Goal: Use online tool/utility: Use online tool/utility

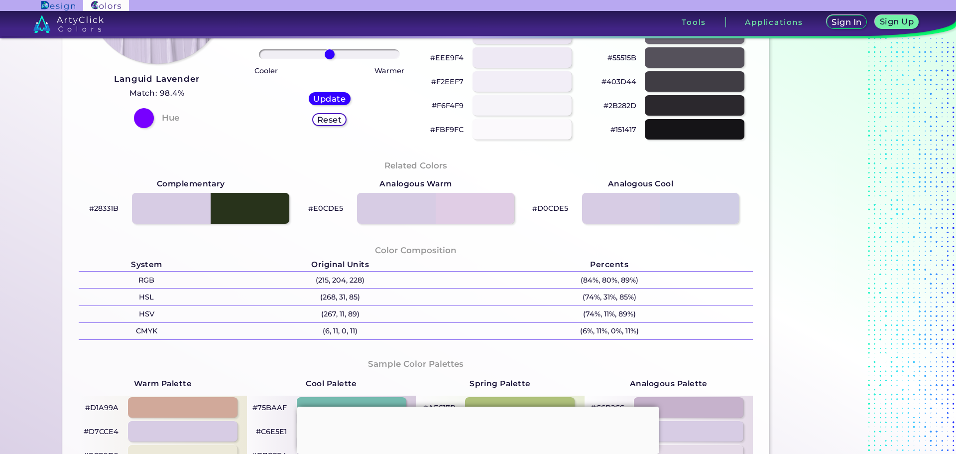
scroll to position [199, 0]
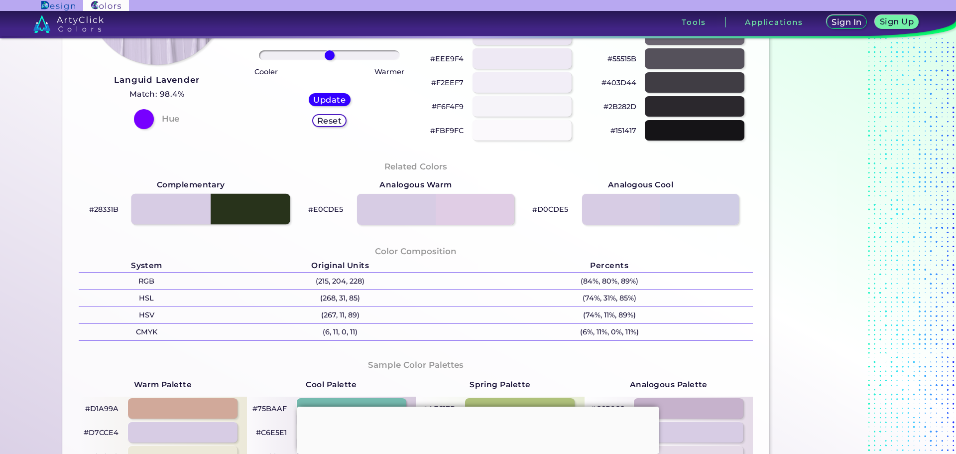
click at [207, 214] on div at bounding box center [210, 209] width 159 height 31
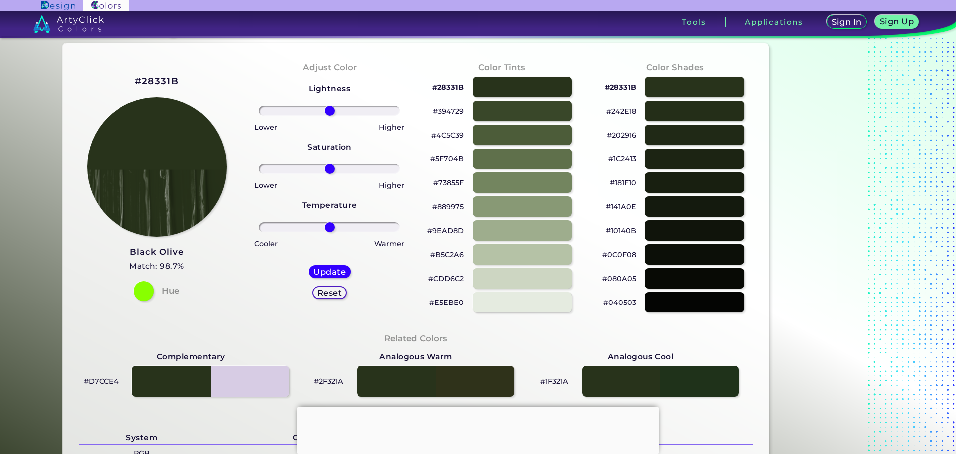
scroll to position [50, 0]
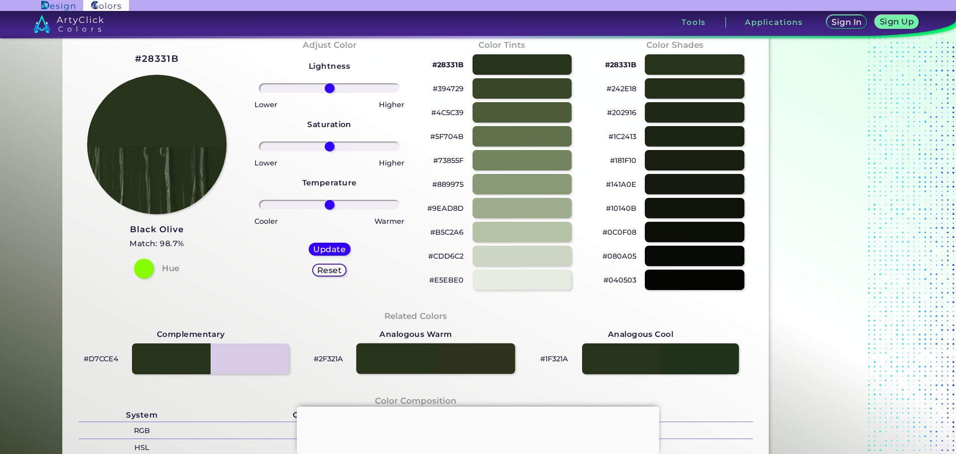
click at [431, 358] on div at bounding box center [435, 358] width 159 height 31
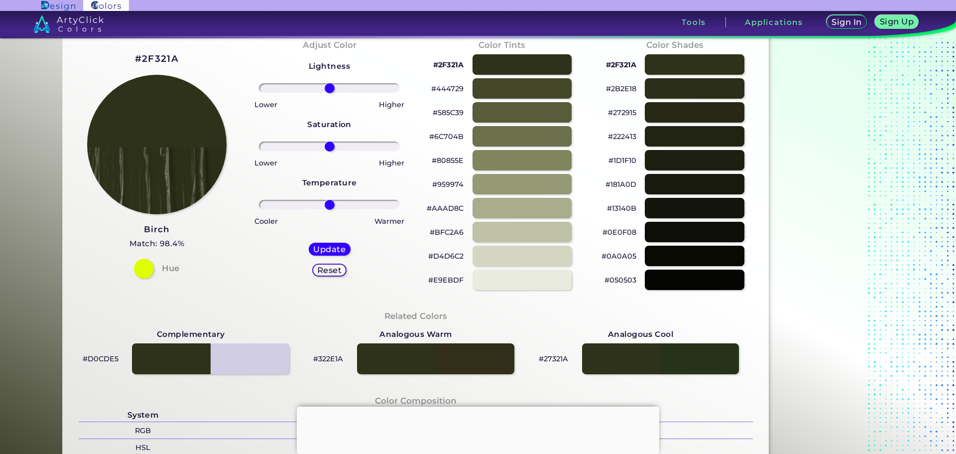
click at [674, 339] on div "Analogous Cool #27321A" at bounding box center [640, 350] width 225 height 53
click at [664, 349] on div at bounding box center [660, 358] width 159 height 31
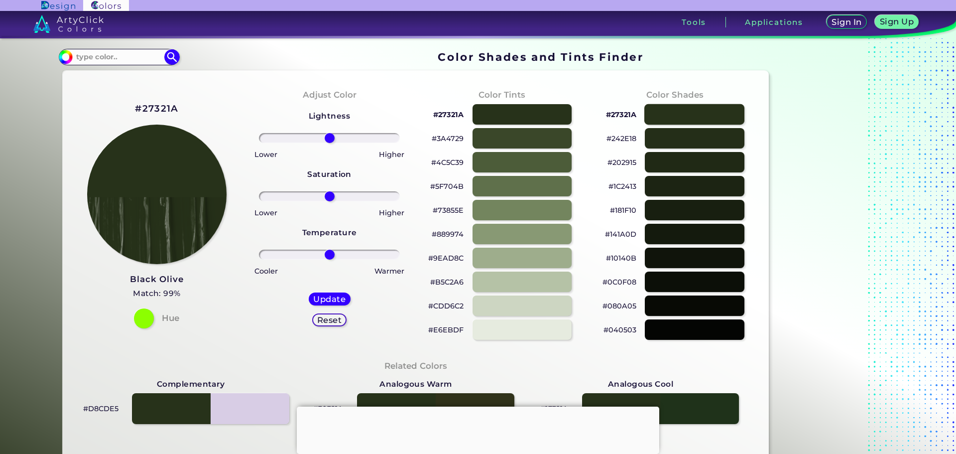
click at [685, 119] on div at bounding box center [694, 114] width 100 height 20
click at [689, 153] on div at bounding box center [694, 162] width 100 height 20
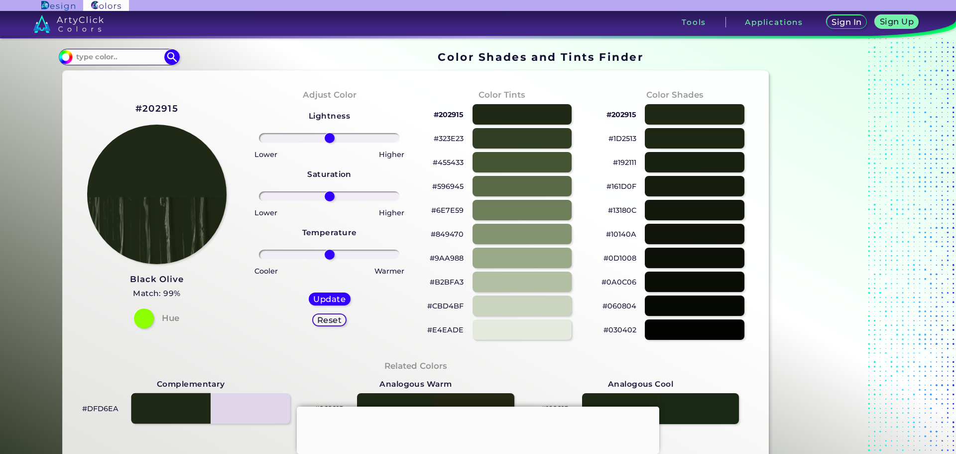
click at [245, 403] on div at bounding box center [210, 408] width 159 height 31
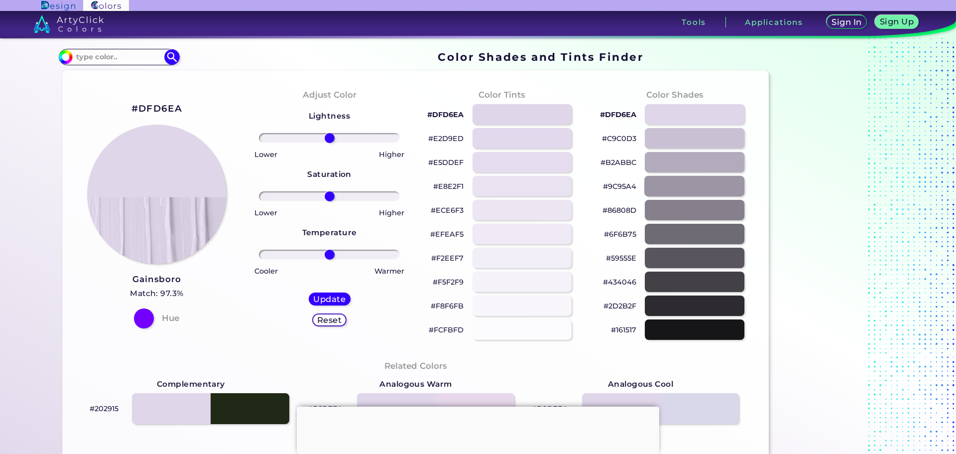
click at [684, 192] on div at bounding box center [694, 186] width 100 height 20
type input "#9c95a4"
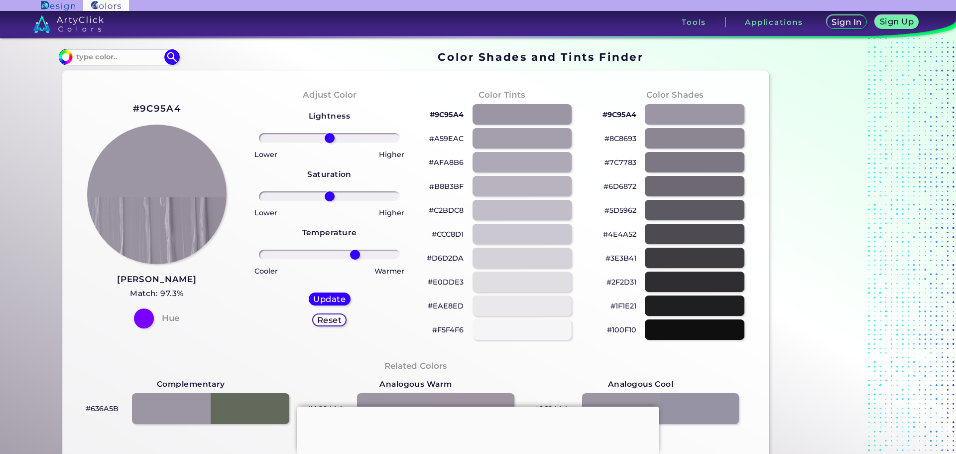
drag, startPoint x: 332, startPoint y: 255, endPoint x: 353, endPoint y: 257, distance: 21.0
click at [353, 257] on input "range" at bounding box center [329, 254] width 141 height 10
drag, startPoint x: 355, startPoint y: 257, endPoint x: 267, endPoint y: 257, distance: 87.6
click at [267, 257] on input "range" at bounding box center [329, 254] width 141 height 10
drag, startPoint x: 274, startPoint y: 257, endPoint x: 311, endPoint y: 248, distance: 38.2
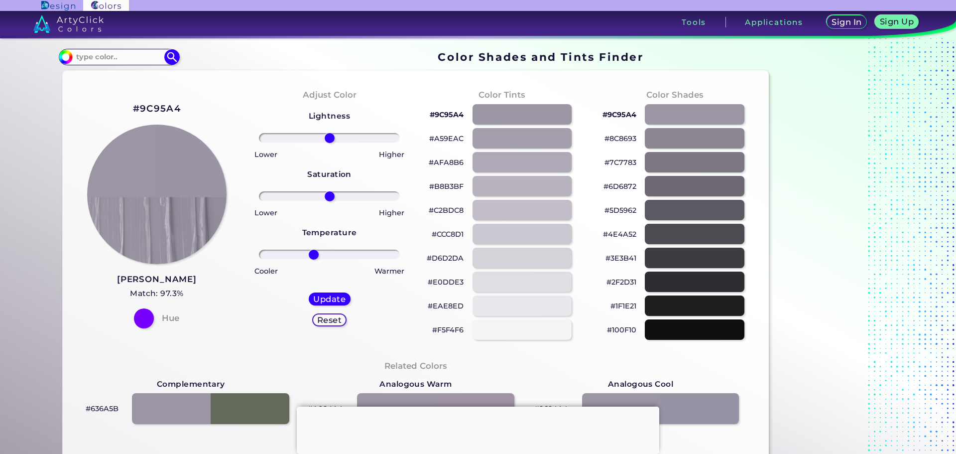
type input "-24"
click at [311, 249] on input "range" at bounding box center [329, 254] width 141 height 10
drag, startPoint x: 325, startPoint y: 194, endPoint x: 307, endPoint y: 194, distance: 18.4
type input "-31"
click at [307, 194] on input "range" at bounding box center [329, 196] width 141 height 10
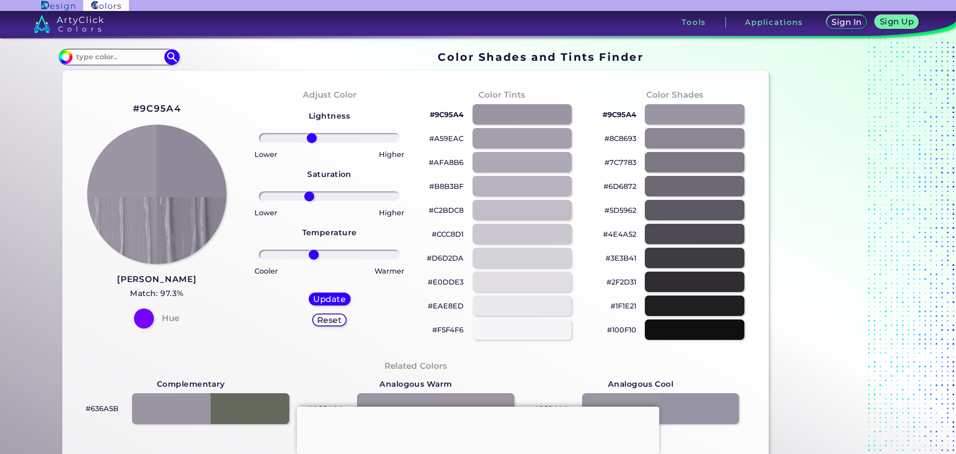
drag, startPoint x: 322, startPoint y: 143, endPoint x: 309, endPoint y: 143, distance: 12.9
click at [309, 143] on input "range" at bounding box center [329, 138] width 141 height 10
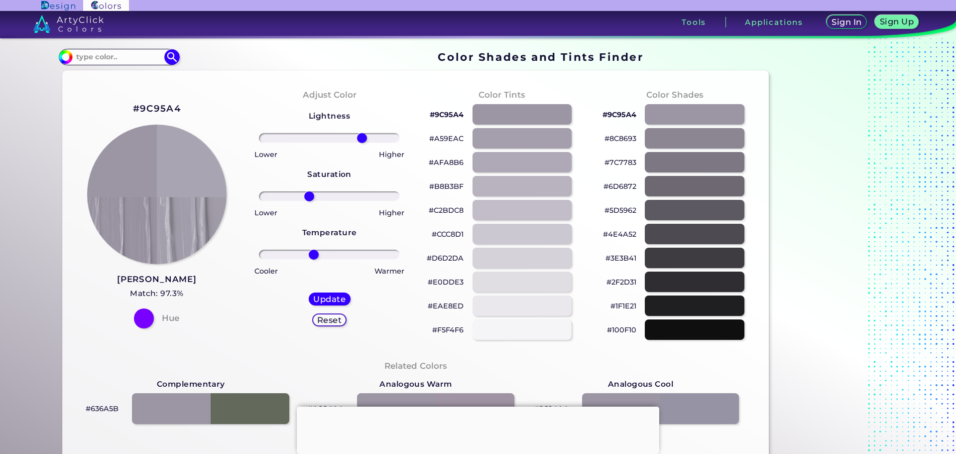
drag, startPoint x: 314, startPoint y: 139, endPoint x: 360, endPoint y: 145, distance: 46.2
type input "50"
click at [360, 143] on input "range" at bounding box center [329, 138] width 141 height 10
click at [323, 298] on h5 "Update" at bounding box center [329, 298] width 29 height 7
type input "#a9a4b1"
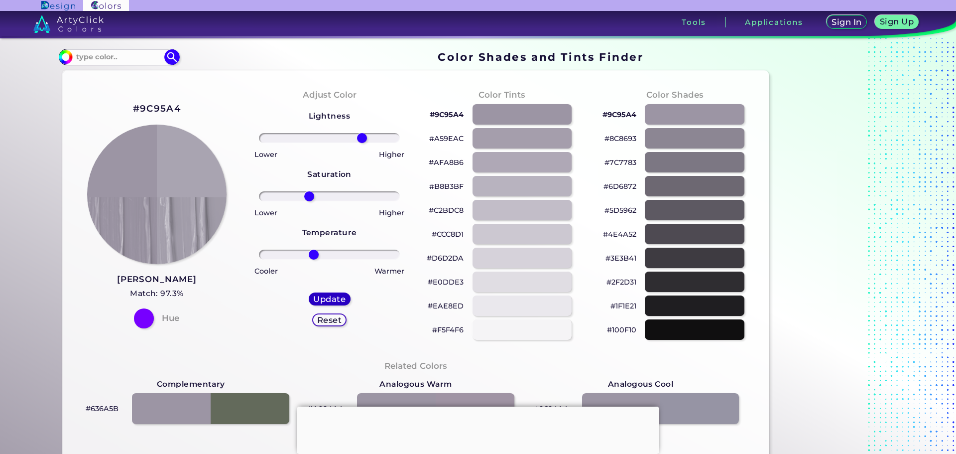
type input "0"
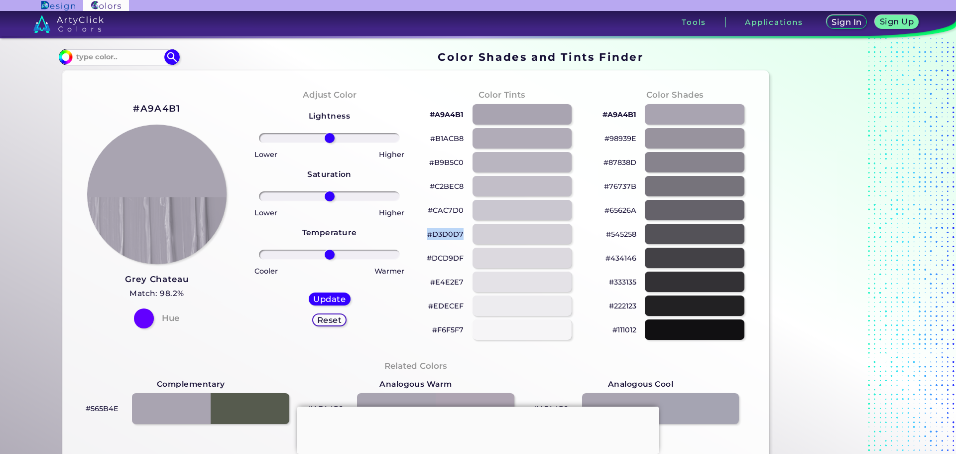
drag, startPoint x: 465, startPoint y: 231, endPoint x: 426, endPoint y: 235, distance: 38.6
click at [426, 235] on div "#D3D0D7" at bounding box center [502, 234] width 157 height 24
copy p "#D3D0D7"
click at [436, 234] on p "#D3D0D7" at bounding box center [445, 234] width 36 height 12
copy p "#D3D0D7"
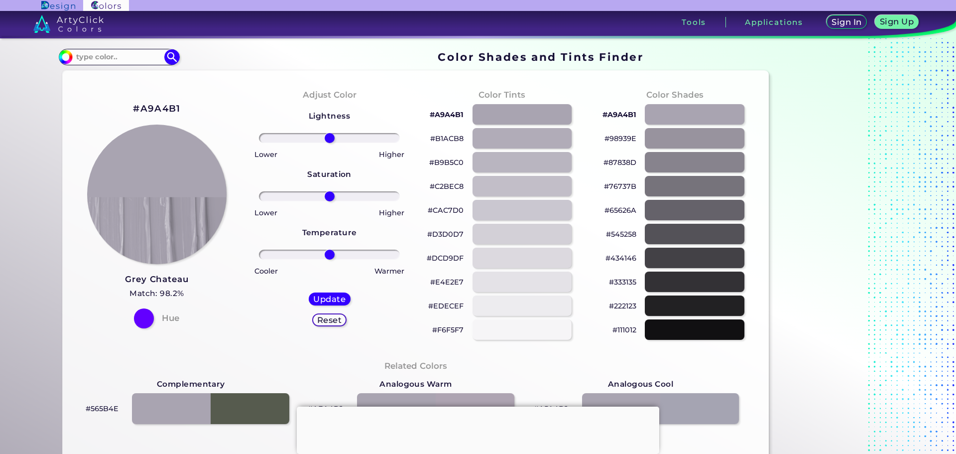
click at [440, 280] on p "#E4E2E7" at bounding box center [446, 282] width 33 height 12
click at [440, 280] on p "#E4E2E7 copied" at bounding box center [446, 282] width 33 height 12
copy p "#"
click at [440, 280] on p "#E4E2E7 copied" at bounding box center [446, 282] width 33 height 12
copy p "#E4E2E7"
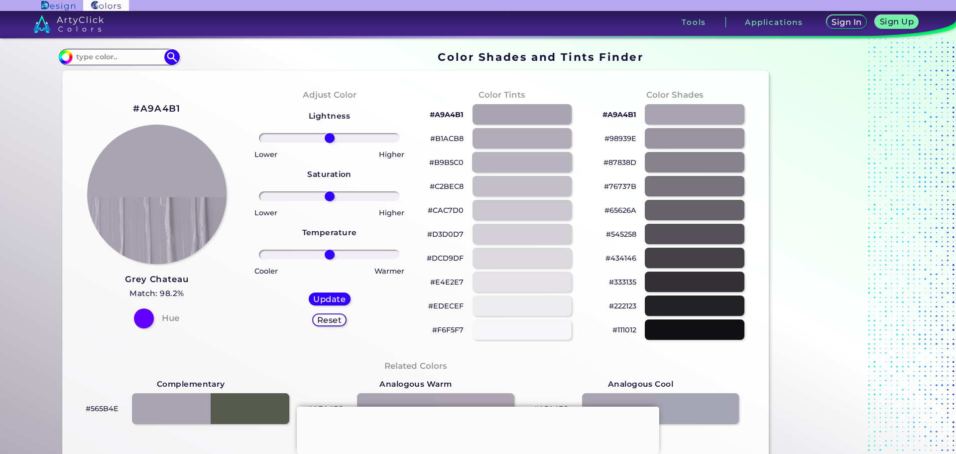
click at [511, 163] on div at bounding box center [522, 162] width 100 height 20
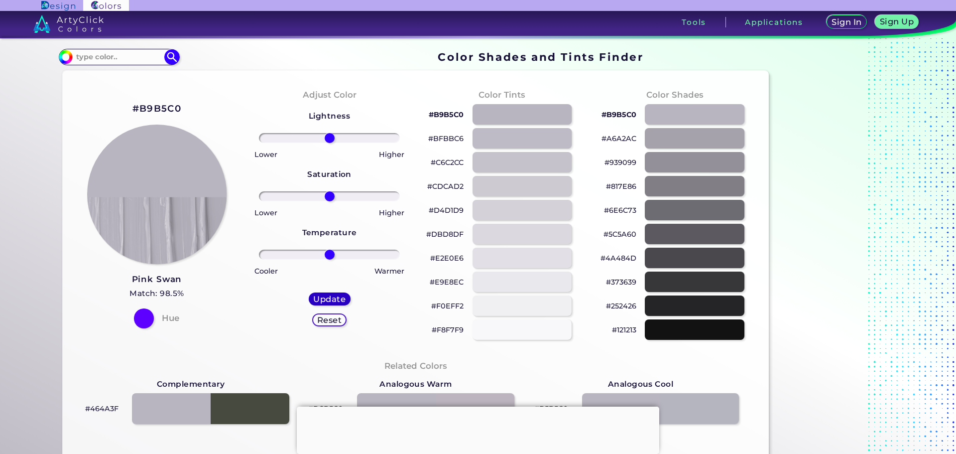
click at [325, 301] on h5 "Update" at bounding box center [329, 298] width 29 height 7
type input "#b9b5c0"
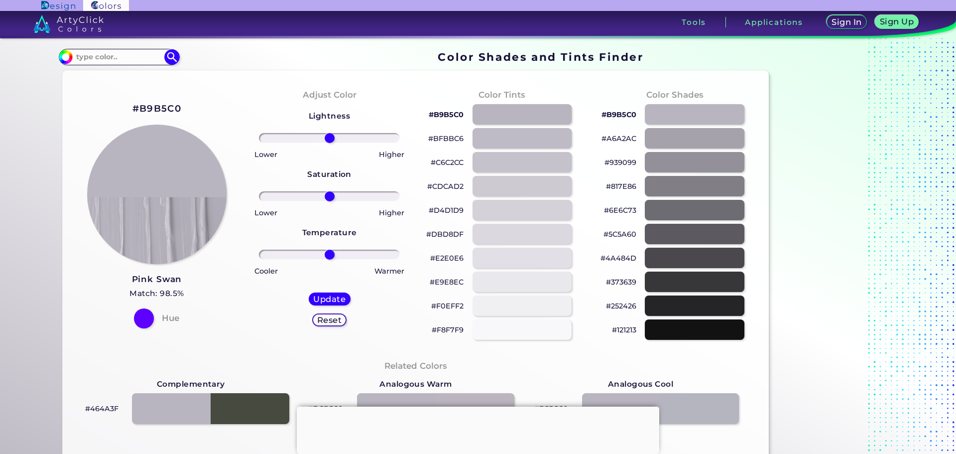
click at [442, 159] on p "#C6C2CC" at bounding box center [447, 162] width 33 height 12
click at [442, 159] on p "#C6C2CC copied" at bounding box center [447, 162] width 33 height 12
copy p "C6C2CC copied"
